Goal: Task Accomplishment & Management: Manage account settings

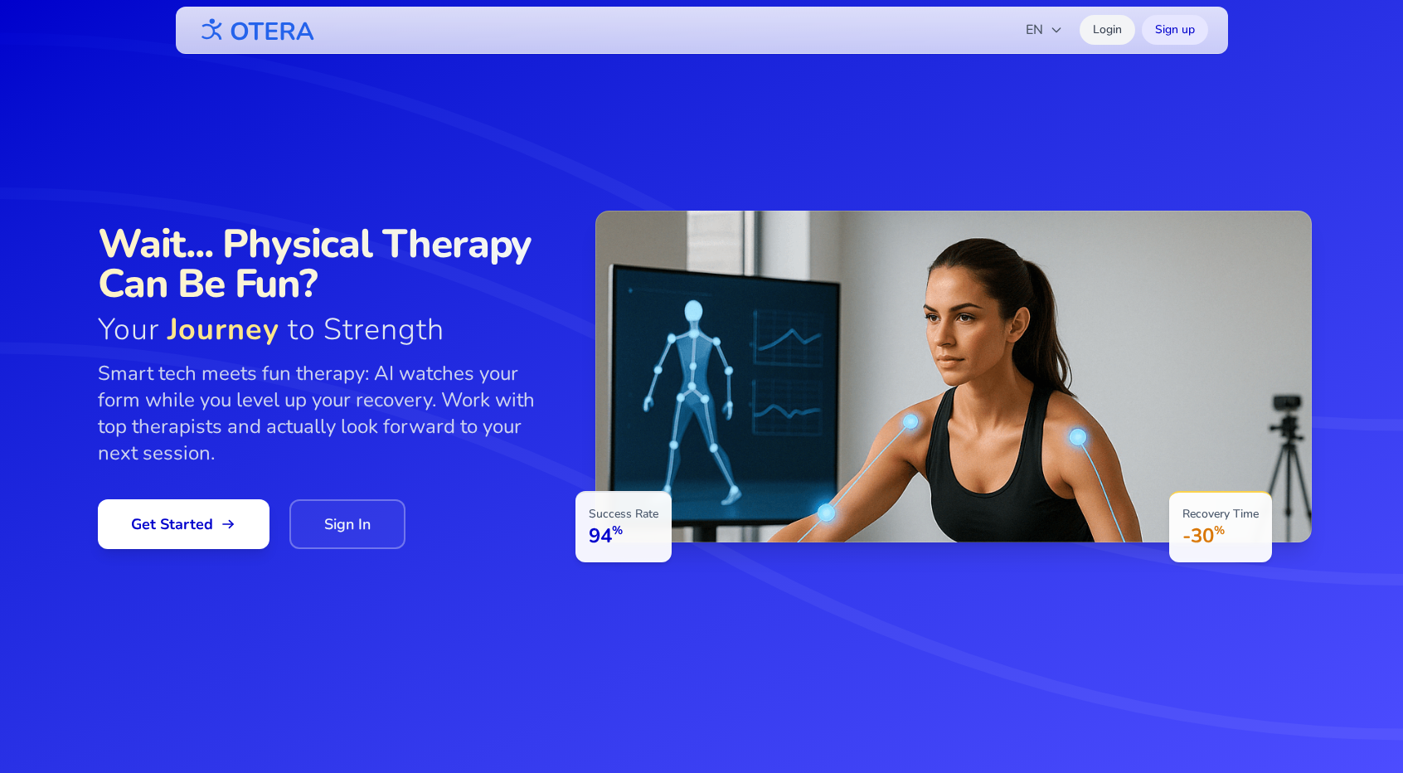
click at [1110, 31] on link "Login" at bounding box center [1108, 30] width 56 height 30
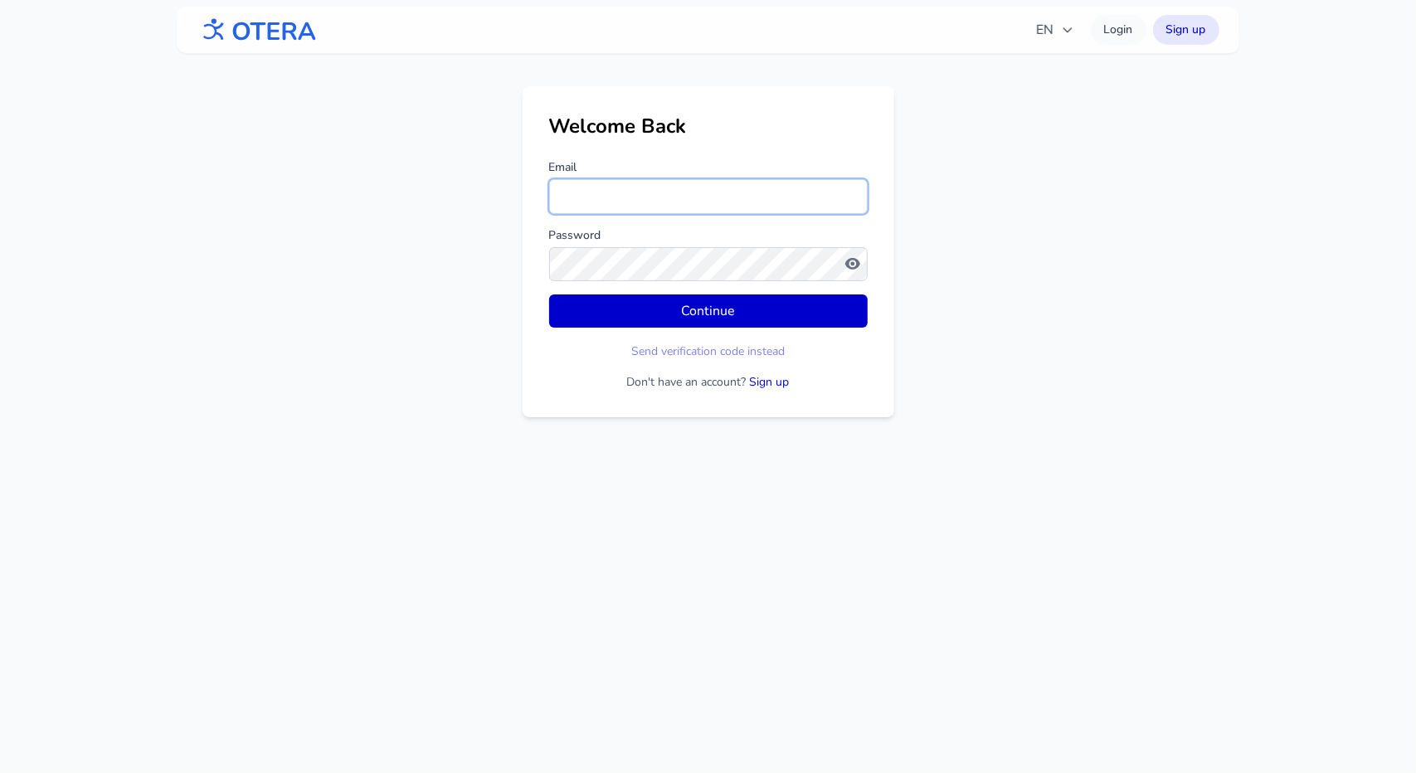
click at [606, 199] on input "Email" at bounding box center [708, 196] width 318 height 35
type input "**********"
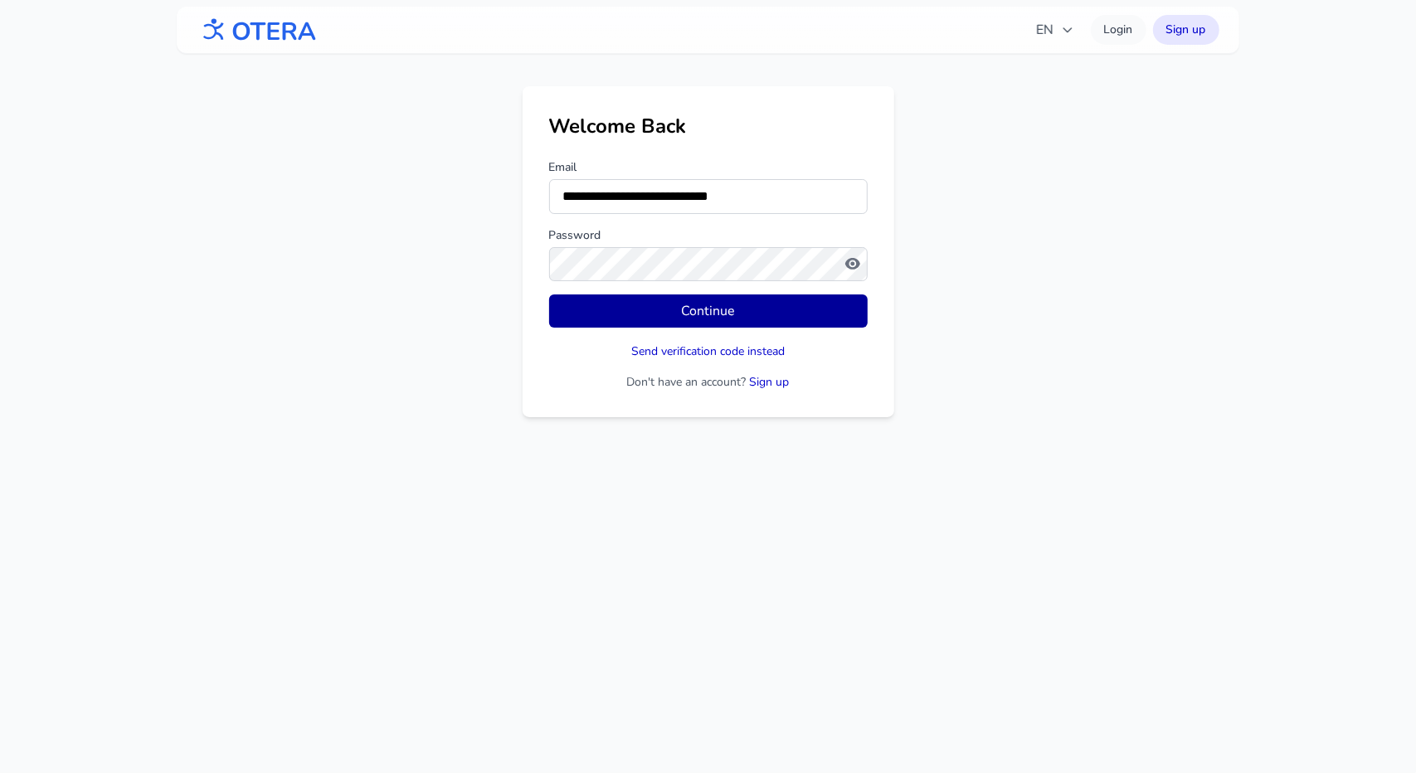
click at [707, 311] on button "Continue" at bounding box center [708, 310] width 318 height 33
